Goal: Find specific page/section: Find specific page/section

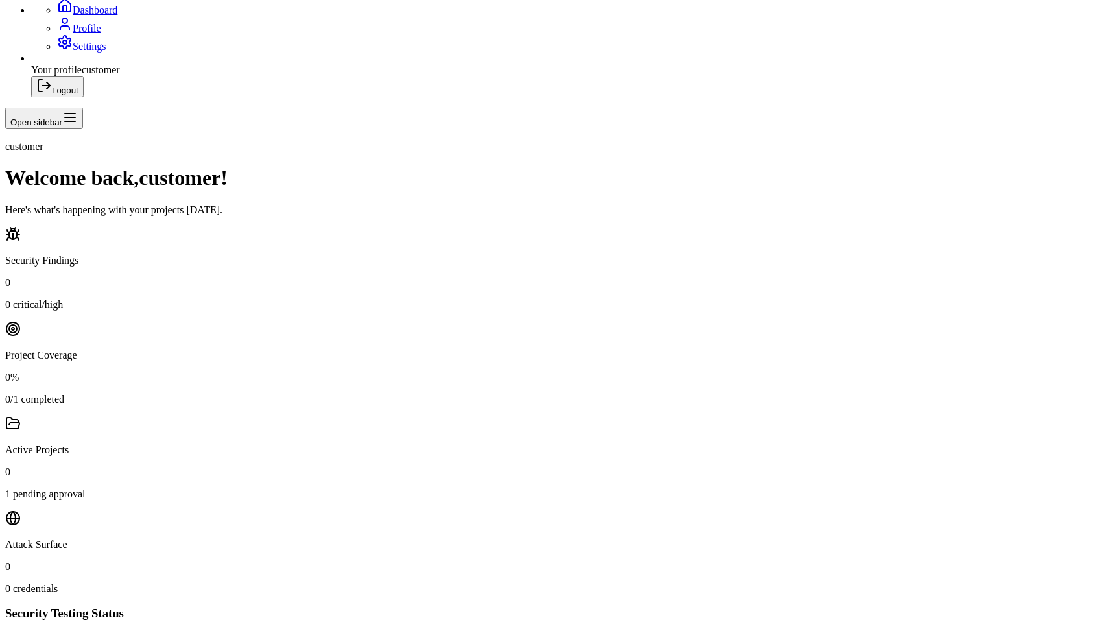
scroll to position [191, 0]
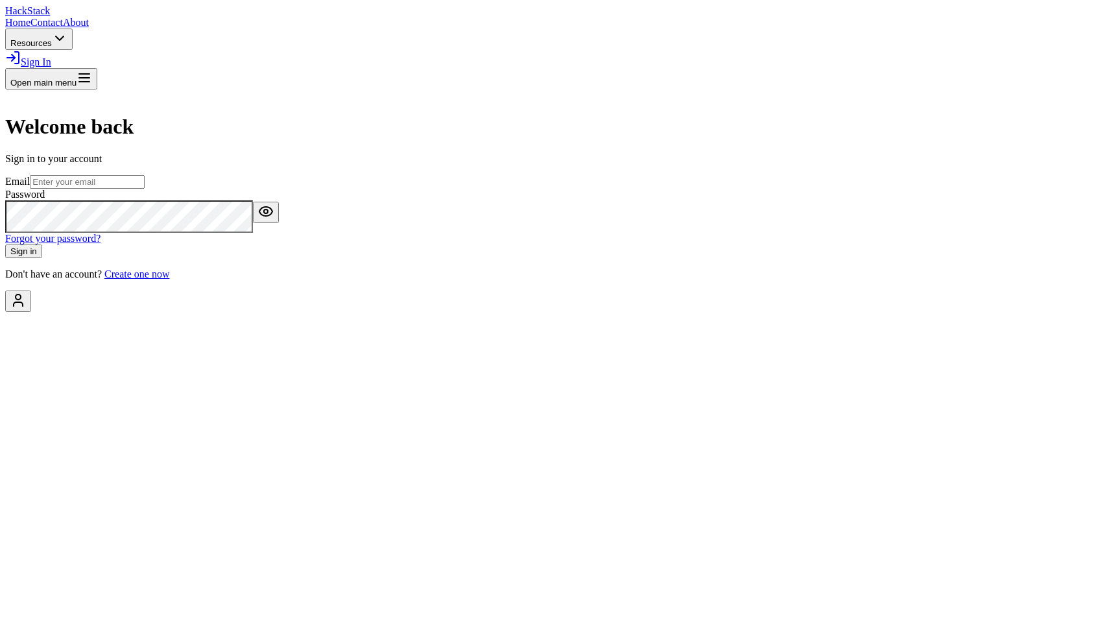
scroll to position [42, 0]
